Goal: Task Accomplishment & Management: Use online tool/utility

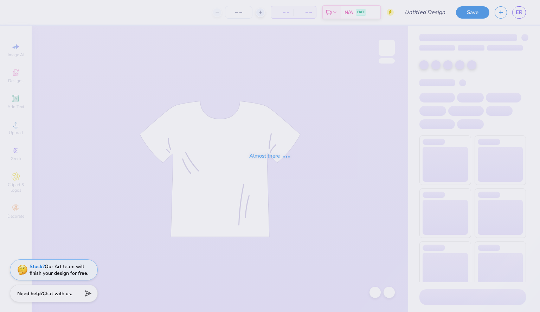
type input "hrd"
type input "12"
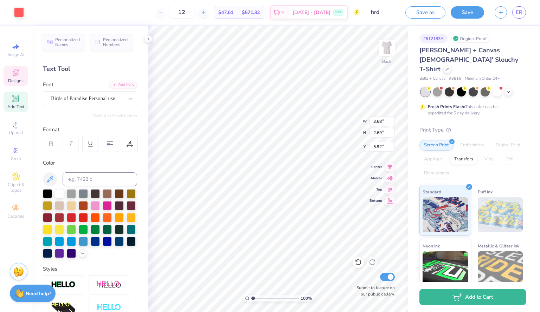
scroll to position [6, 1]
type textarea "ADPi"
type input "6.87"
type input "1.58"
type input "4.48"
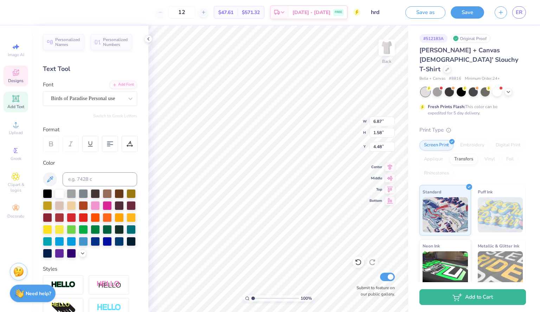
scroll to position [6, 1]
type input "9.48"
type input "2.76"
type input "5.89"
type input "5.26"
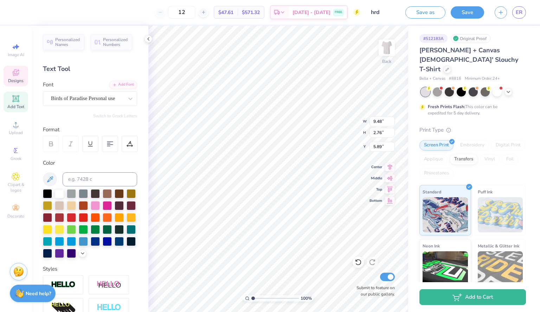
type input "1.53"
type input "5.05"
type input "7.35"
type input "2.14"
type input "6.36"
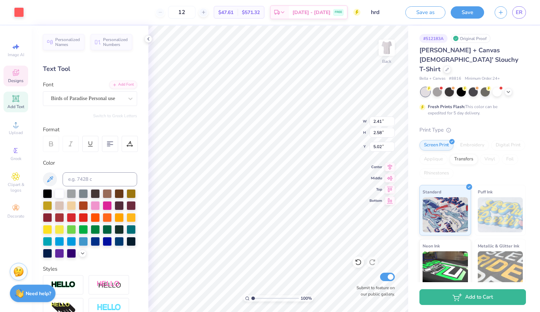
type input "8.43"
type input "8.28"
type input "4.27"
type input "6.51"
type input "6.39"
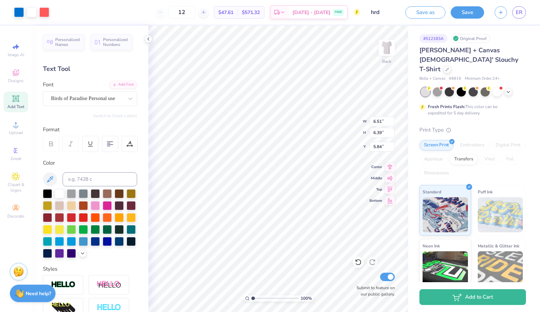
type input "5.84"
type input "5.87"
type input "5.82"
type input "5.67"
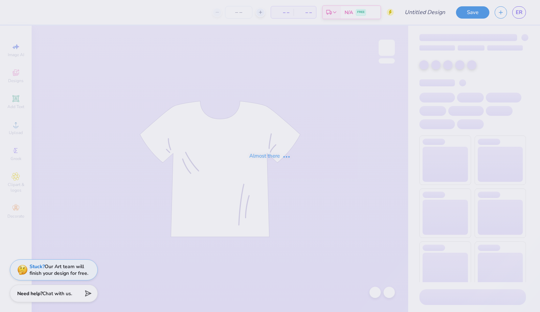
type input "HRD"
type input "12"
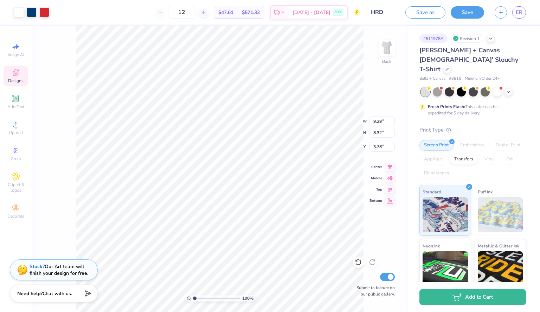
type input "3.78"
type input "3.80"
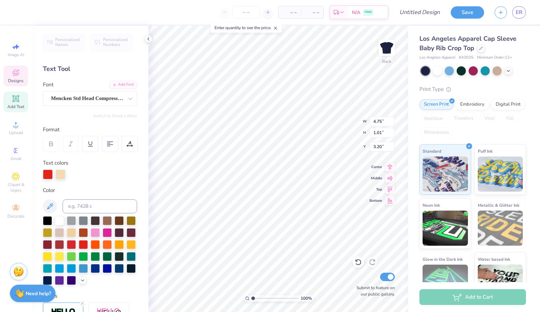
scroll to position [6, 1]
type textarea "G"
type textarea "HOME RUN DERBY"
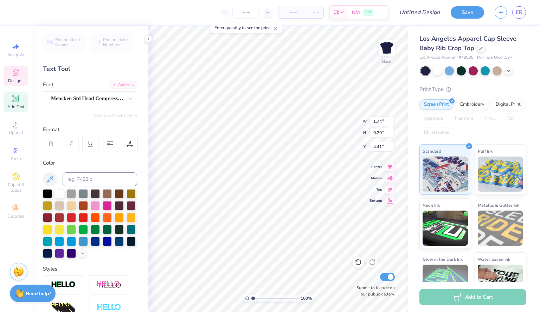
scroll to position [6, 2]
type textarea "F"
type textarea "ALPHA DELTA PI"
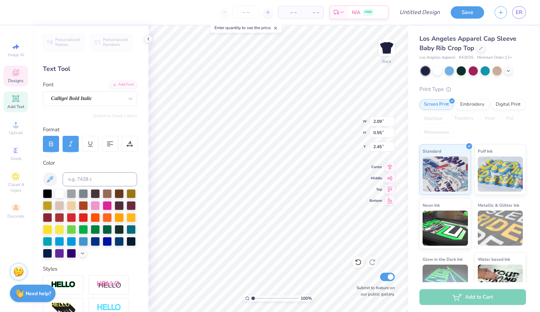
type textarea "E"
type textarea "2025"
click at [482, 50] on div at bounding box center [481, 48] width 8 height 8
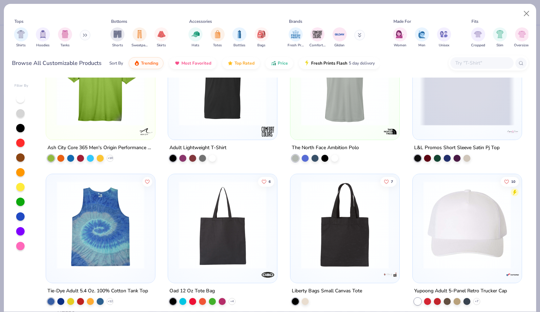
scroll to position [4935, 0]
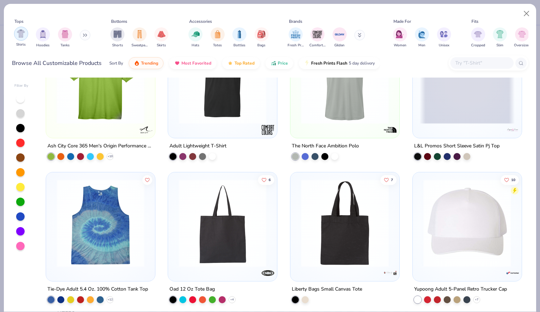
click at [22, 33] on img "filter for Shirts" at bounding box center [21, 34] width 8 height 8
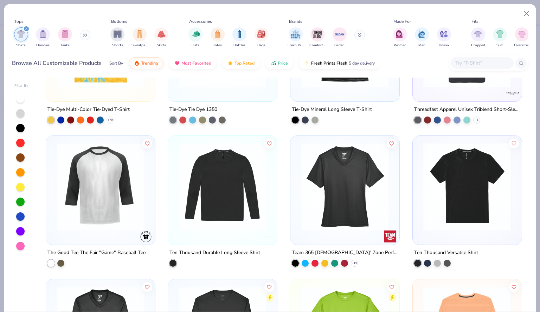
scroll to position [3251, 0]
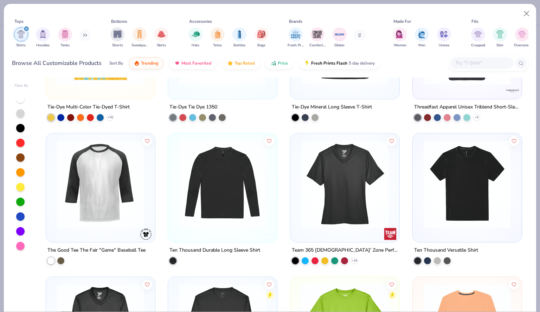
click at [82, 35] on button at bounding box center [85, 35] width 11 height 11
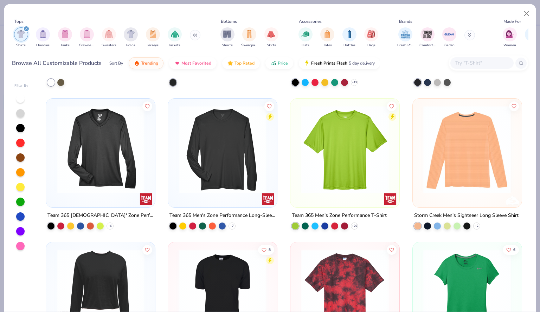
scroll to position [3517, 0]
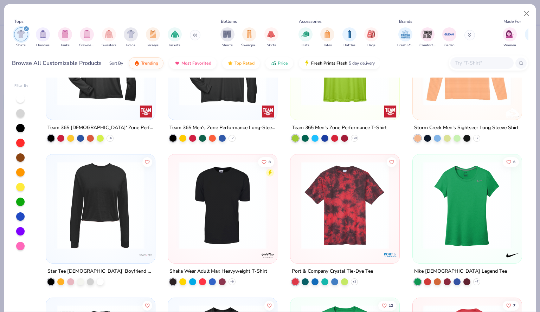
click at [476, 62] on input "text" at bounding box center [481, 63] width 54 height 8
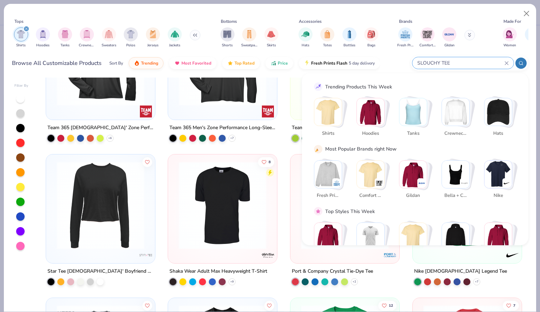
type input "SLOUCHY TEE"
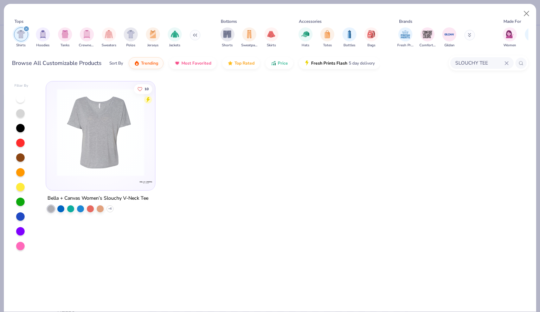
click at [116, 137] on img at bounding box center [100, 133] width 95 height 88
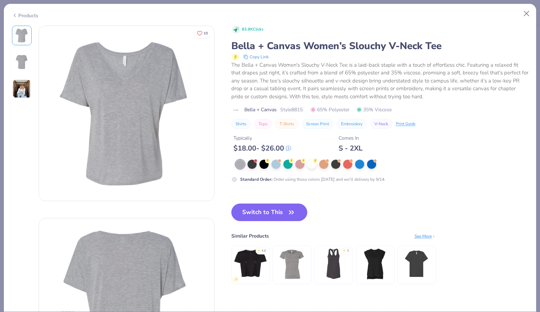
click at [27, 88] on img at bounding box center [21, 88] width 19 height 19
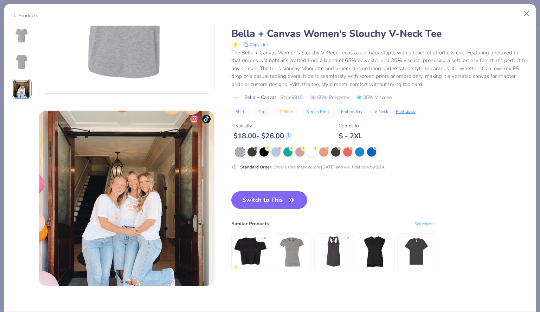
scroll to position [298, 0]
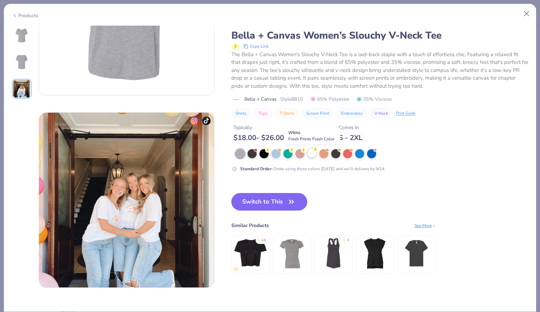
click at [312, 156] on div at bounding box center [311, 153] width 9 height 9
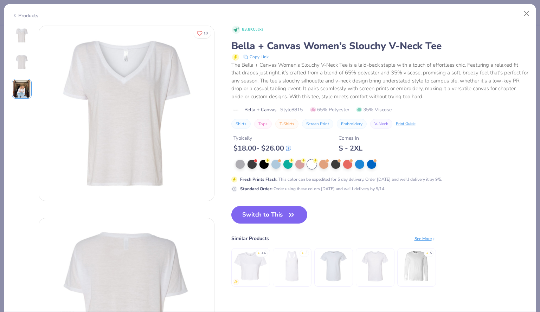
click at [22, 15] on div "Products" at bounding box center [25, 15] width 26 height 7
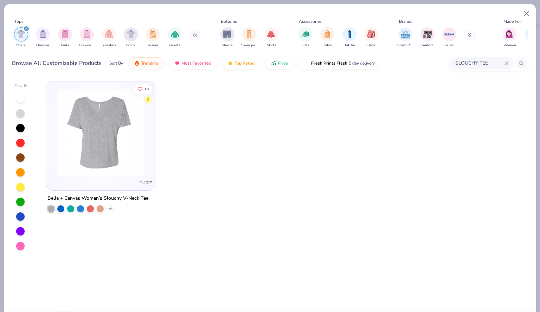
click at [505, 63] on icon at bounding box center [506, 63] width 4 height 4
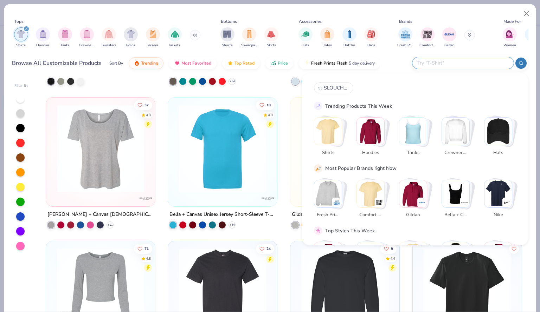
scroll to position [574, 0]
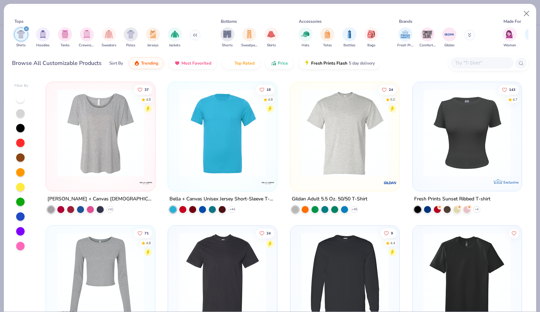
click at [94, 149] on img at bounding box center [100, 133] width 95 height 88
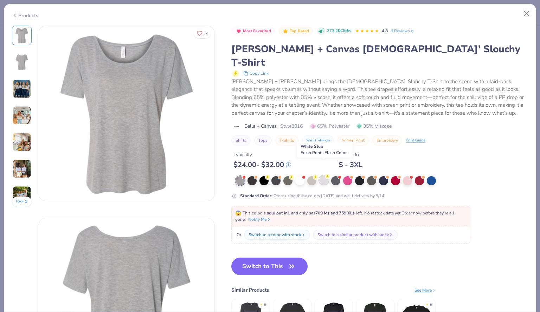
click at [326, 176] on div at bounding box center [323, 180] width 9 height 9
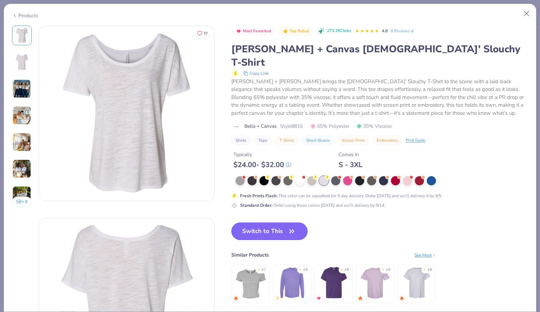
click at [252, 223] on button "Switch to This" at bounding box center [269, 232] width 76 height 18
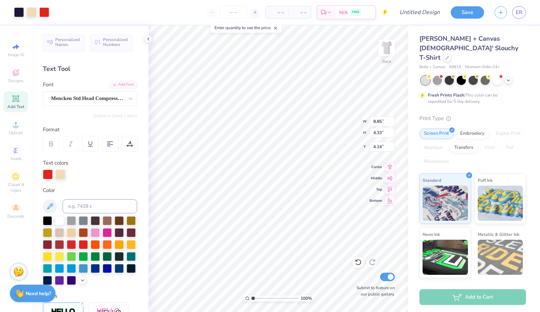
type input "8.85"
type input "4.33"
type input "4.94"
click at [32, 8] on div at bounding box center [32, 12] width 10 height 10
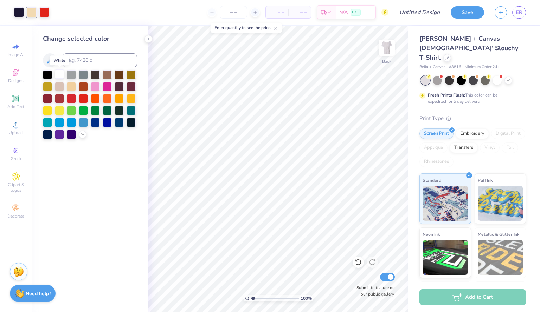
click at [60, 74] on div at bounding box center [59, 74] width 9 height 9
click at [47, 73] on div at bounding box center [47, 74] width 9 height 9
click at [94, 119] on div at bounding box center [95, 121] width 9 height 9
click at [105, 123] on div at bounding box center [107, 121] width 9 height 9
click at [70, 89] on div at bounding box center [71, 86] width 9 height 9
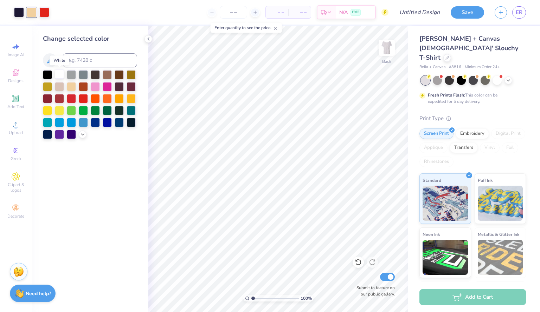
click at [58, 77] on div at bounding box center [59, 74] width 9 height 9
click at [73, 84] on div at bounding box center [71, 86] width 9 height 9
click at [59, 75] on div at bounding box center [59, 74] width 9 height 9
click at [438, 75] on div at bounding box center [436, 79] width 9 height 9
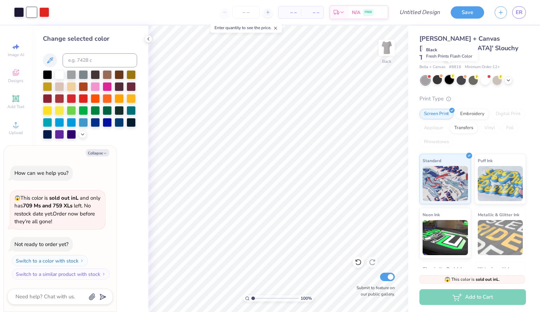
click at [451, 75] on div at bounding box center [448, 79] width 9 height 9
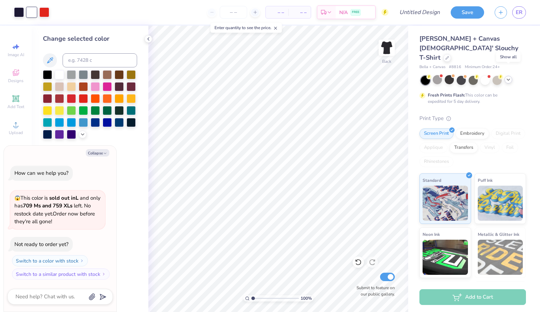
click at [508, 77] on icon at bounding box center [508, 80] width 6 height 6
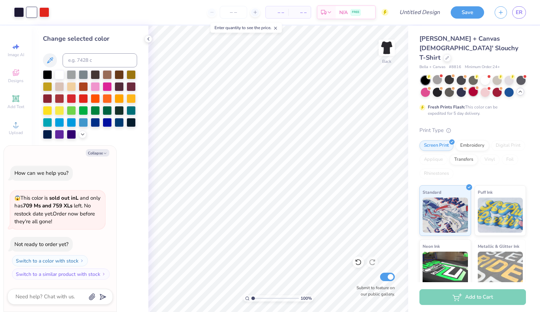
click at [477, 87] on div at bounding box center [472, 91] width 9 height 9
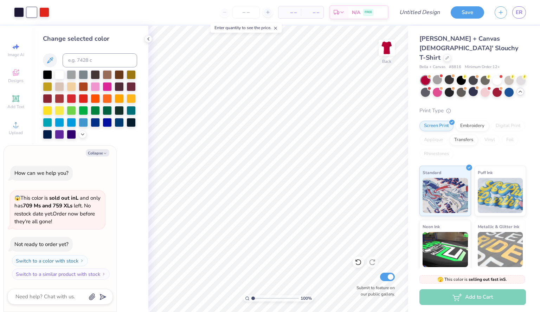
scroll to position [39, 0]
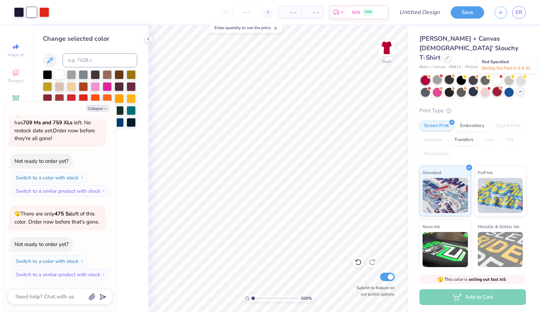
click at [501, 87] on div at bounding box center [496, 91] width 9 height 9
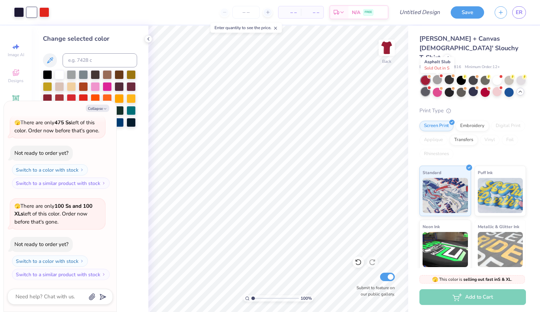
click at [430, 87] on div at bounding box center [424, 91] width 9 height 9
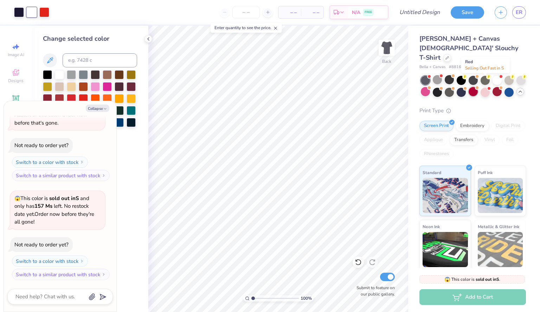
click at [477, 87] on div at bounding box center [472, 91] width 9 height 9
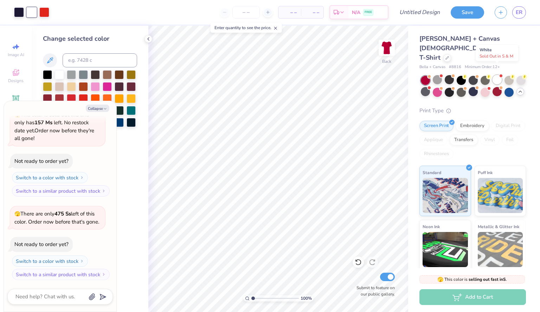
click at [500, 75] on div at bounding box center [496, 79] width 9 height 9
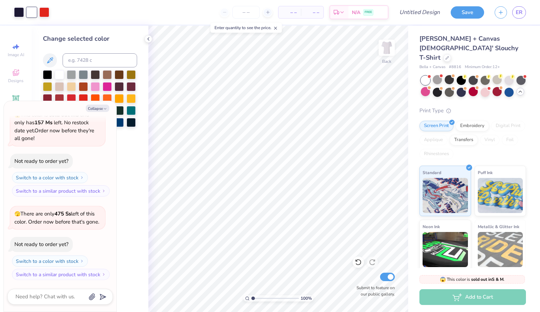
scroll to position [412, 0]
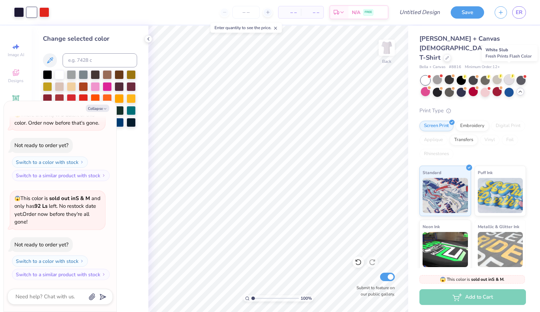
click at [511, 75] on div at bounding box center [508, 79] width 9 height 9
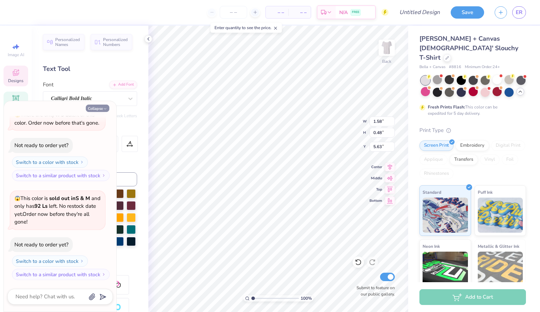
click at [101, 112] on button "Collapse" at bounding box center [98, 108] width 24 height 7
type textarea "x"
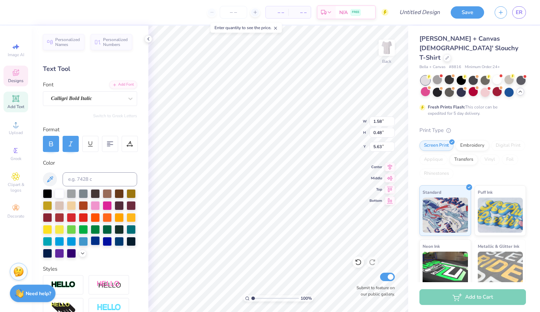
click at [91, 246] on div at bounding box center [95, 240] width 9 height 9
click at [103, 246] on div at bounding box center [107, 240] width 9 height 9
click at [91, 246] on div at bounding box center [95, 240] width 9 height 9
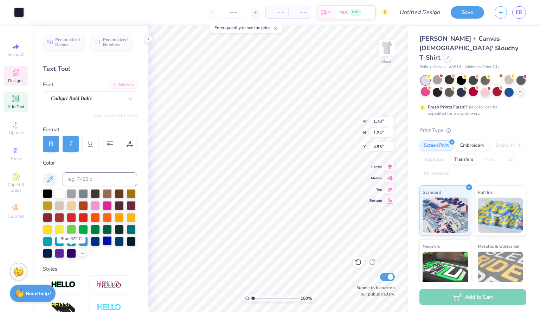
click at [103, 246] on div at bounding box center [107, 240] width 9 height 9
click at [20, 12] on div at bounding box center [19, 12] width 10 height 10
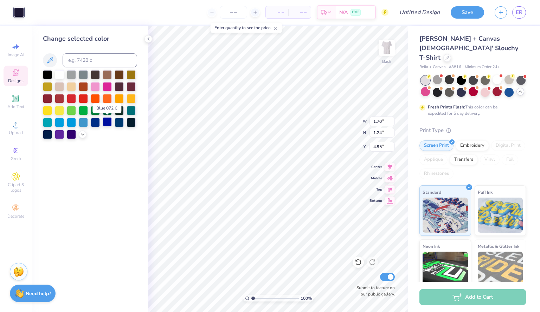
click at [105, 124] on div at bounding box center [107, 121] width 9 height 9
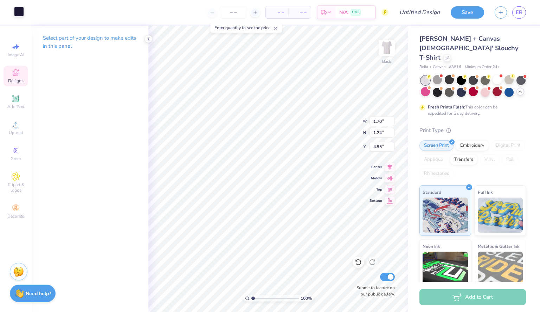
click at [20, 12] on div at bounding box center [19, 12] width 10 height 10
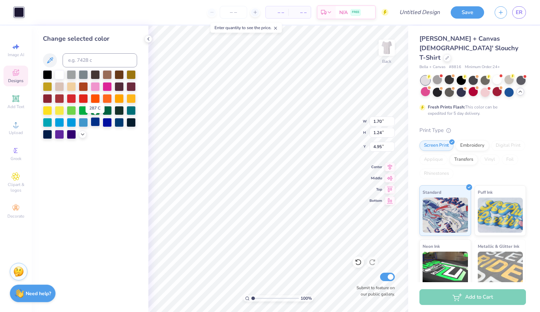
click at [91, 123] on div at bounding box center [95, 121] width 9 height 9
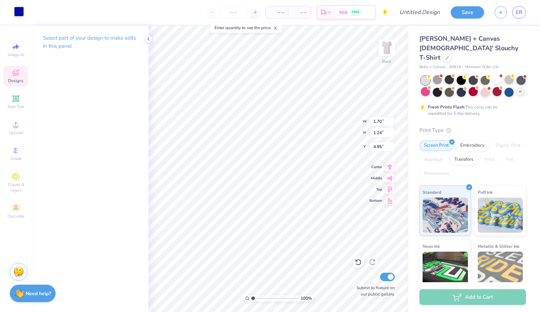
click at [24, 13] on div at bounding box center [19, 12] width 10 height 10
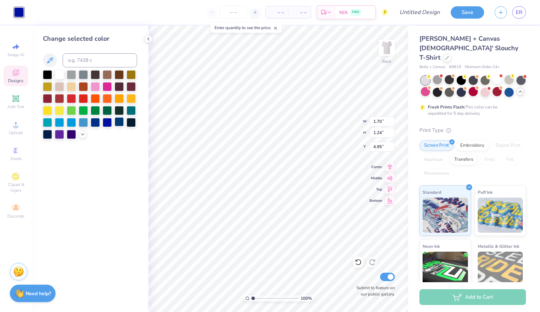
click at [120, 126] on div at bounding box center [119, 121] width 9 height 9
click at [107, 124] on div at bounding box center [107, 121] width 9 height 9
click at [98, 122] on div at bounding box center [95, 121] width 9 height 9
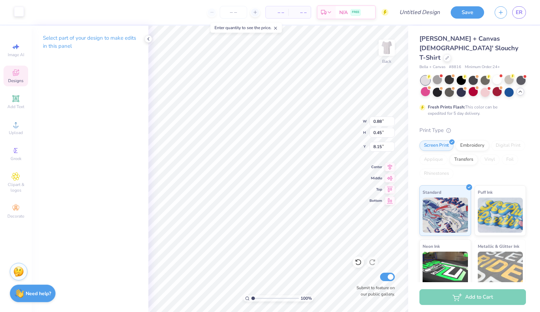
click at [21, 12] on div at bounding box center [19, 12] width 10 height 10
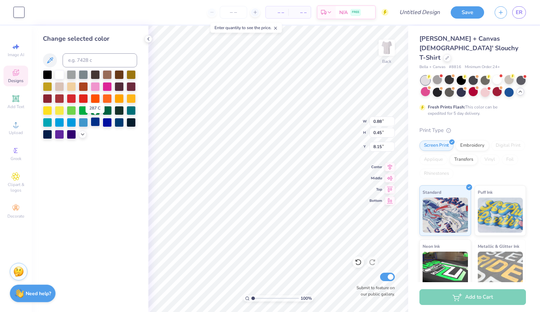
click at [95, 123] on div at bounding box center [95, 121] width 9 height 9
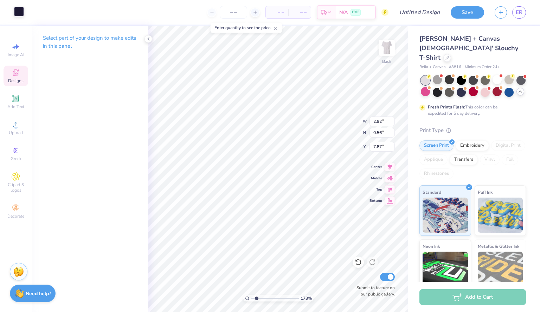
click at [22, 11] on div at bounding box center [19, 12] width 10 height 10
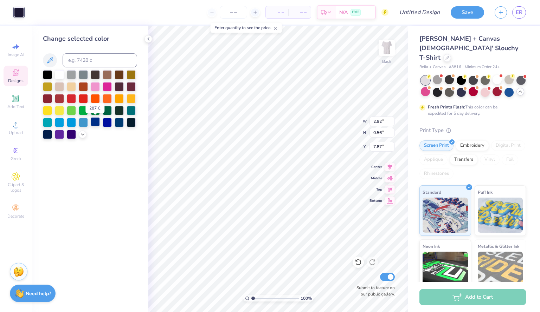
click at [96, 122] on div at bounding box center [95, 121] width 9 height 9
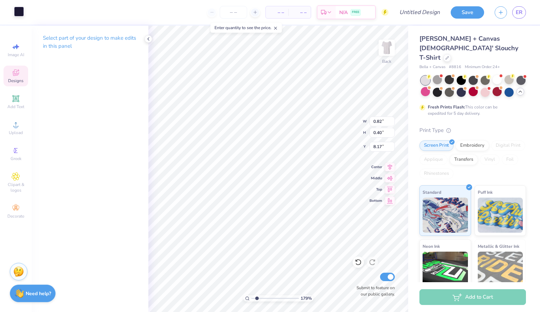
click at [20, 9] on div at bounding box center [19, 12] width 10 height 10
type input "1"
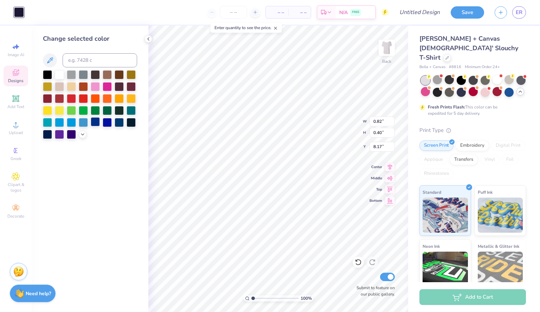
click at [94, 120] on div at bounding box center [95, 121] width 9 height 9
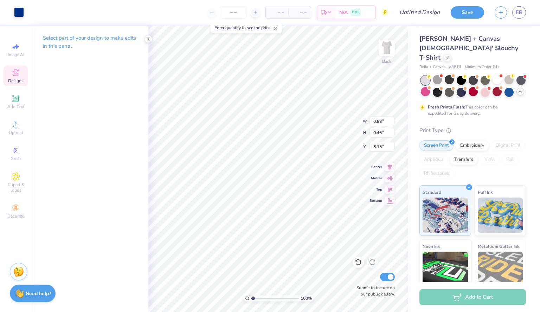
type input "0.88"
type input "0.45"
type input "8.15"
click at [20, 8] on div at bounding box center [19, 12] width 10 height 10
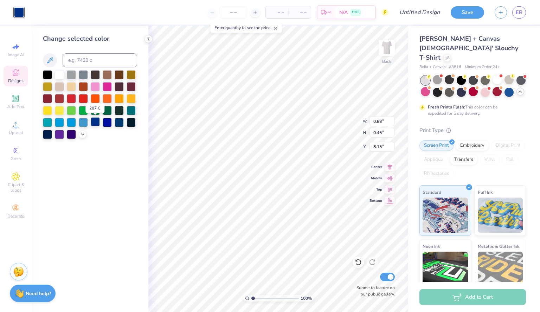
click at [94, 126] on div at bounding box center [95, 121] width 9 height 9
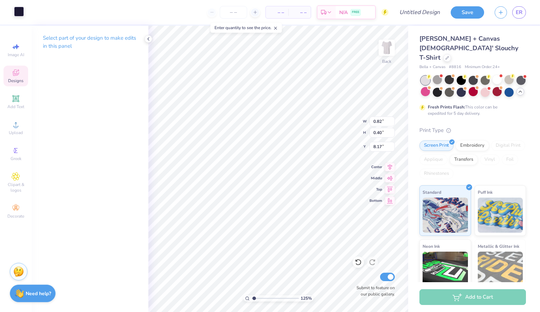
click at [15, 14] on div at bounding box center [19, 12] width 10 height 10
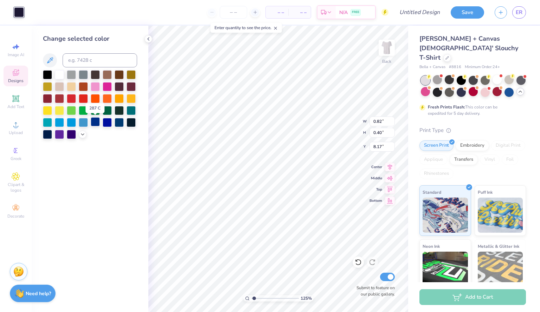
click at [94, 123] on div at bounding box center [95, 121] width 9 height 9
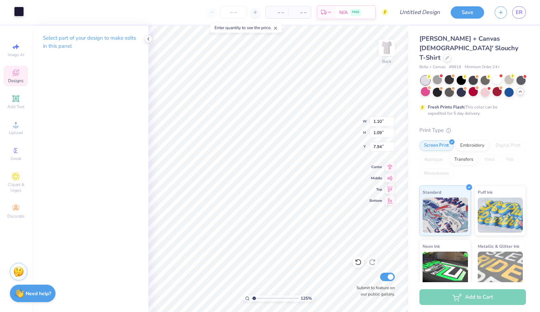
click at [17, 17] on div at bounding box center [19, 12] width 10 height 10
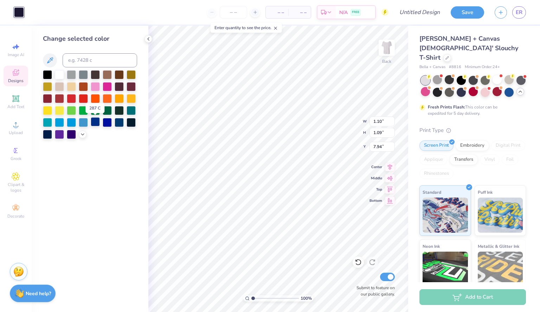
click at [94, 121] on div at bounding box center [95, 121] width 9 height 9
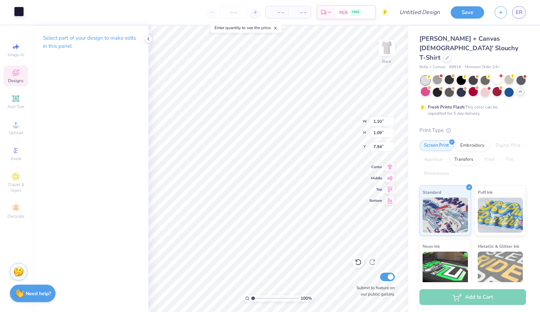
click at [17, 12] on div at bounding box center [19, 12] width 10 height 10
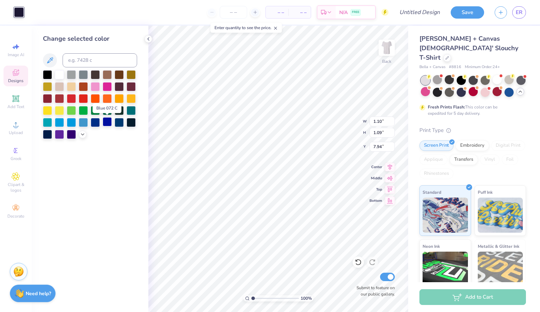
click at [105, 123] on div at bounding box center [107, 121] width 9 height 9
click at [93, 123] on div at bounding box center [95, 121] width 9 height 9
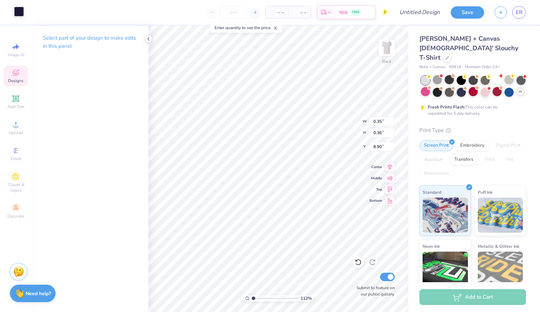
click at [17, 12] on div at bounding box center [19, 12] width 10 height 10
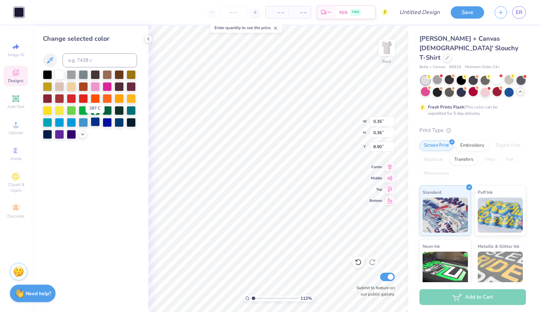
click at [93, 123] on div at bounding box center [95, 121] width 9 height 9
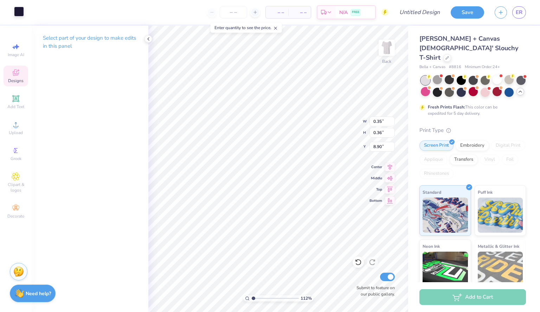
click at [19, 9] on div at bounding box center [19, 12] width 10 height 10
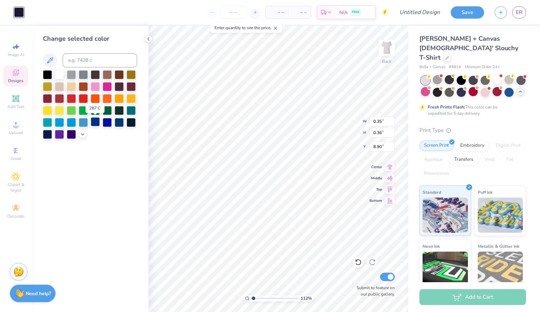
click at [93, 123] on div at bounding box center [95, 121] width 9 height 9
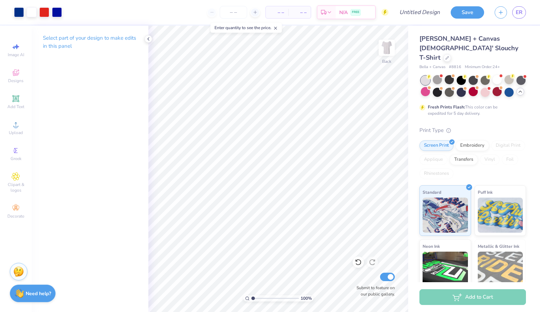
drag, startPoint x: 252, startPoint y: 298, endPoint x: 240, endPoint y: 298, distance: 12.0
type input "1"
click at [251, 298] on input "range" at bounding box center [274, 298] width 47 height 6
click at [148, 38] on polyline at bounding box center [148, 39] width 1 height 3
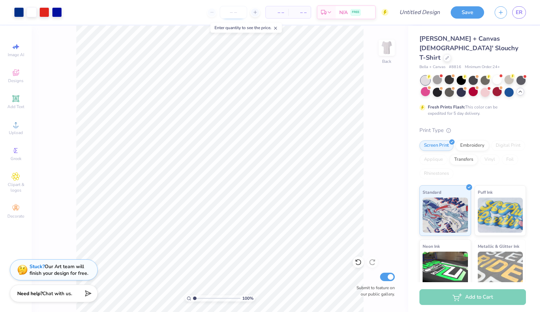
click at [235, 9] on input "number" at bounding box center [233, 12] width 27 height 13
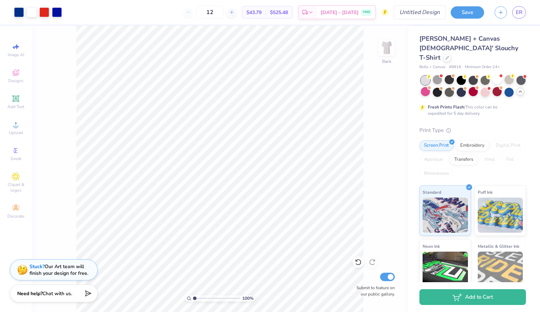
type input "12"
click at [415, 13] on input "Design Title" at bounding box center [428, 12] width 34 height 14
type input "HRD"
click at [459, 13] on button "Save" at bounding box center [466, 11] width 33 height 12
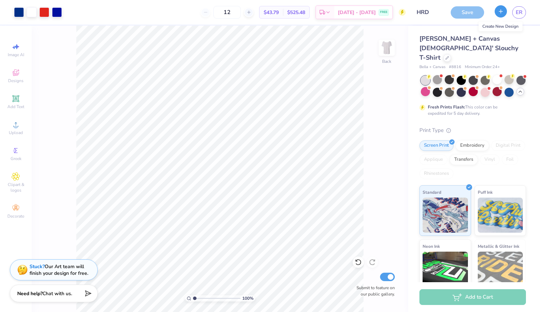
click at [501, 13] on line "button" at bounding box center [501, 11] width 0 height 4
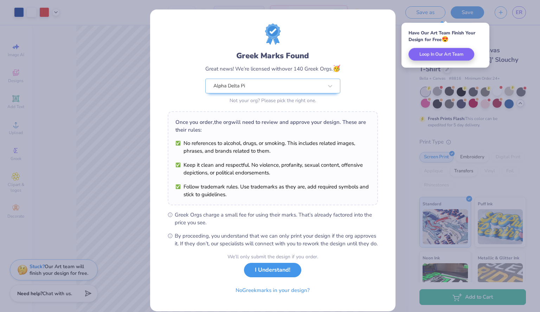
click at [270, 278] on button "I Understand!" at bounding box center [272, 270] width 57 height 14
